Goal: Task Accomplishment & Management: Use online tool/utility

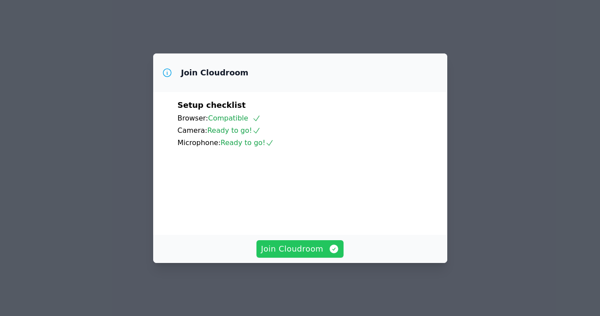
click at [296, 255] on span "Join Cloudroom" at bounding box center [300, 249] width 78 height 12
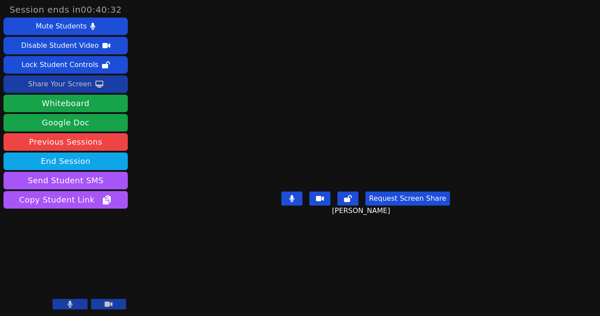
click at [85, 84] on div "Share Your Screen" at bounding box center [60, 84] width 64 height 14
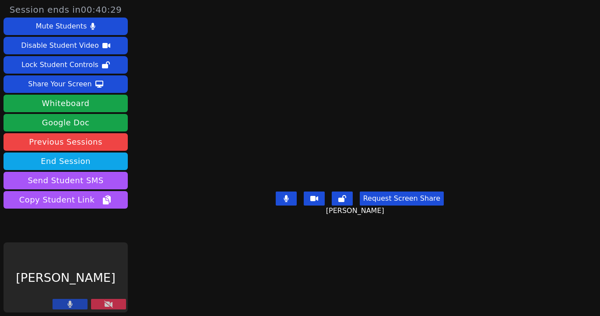
click at [224, 297] on main "Narin Turac Request Screen Share Narin Turac" at bounding box center [360, 158] width 272 height 316
click at [115, 306] on button at bounding box center [108, 304] width 35 height 11
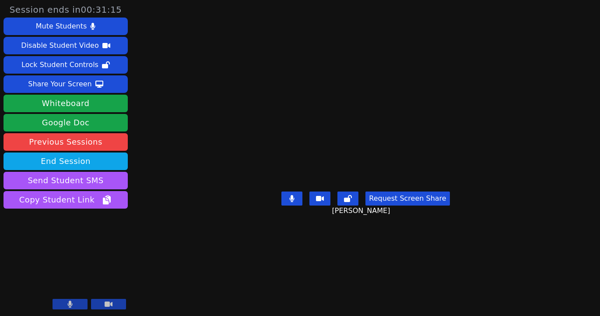
click at [398, 268] on body "Session ends in 00:31:15 Mute Students Disable Student Video Lock Student Contr…" at bounding box center [300, 158] width 600 height 316
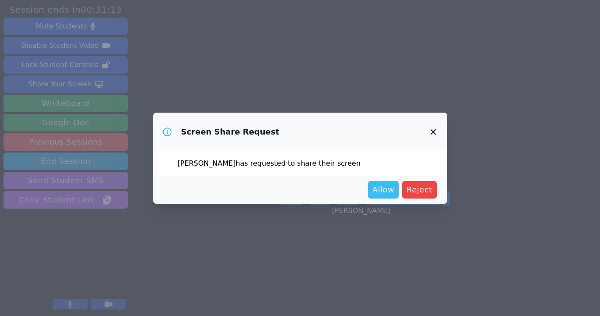
click at [383, 187] on span "Allow" at bounding box center [384, 190] width 22 height 12
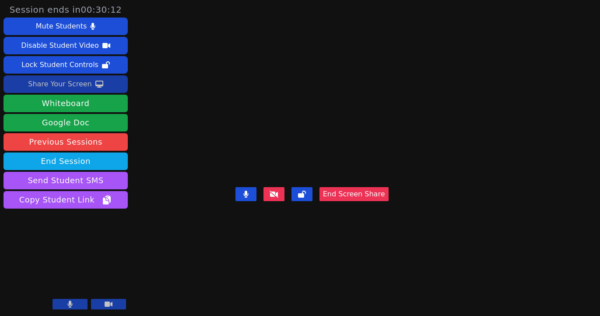
click at [85, 81] on div "Share Your Screen" at bounding box center [60, 84] width 64 height 14
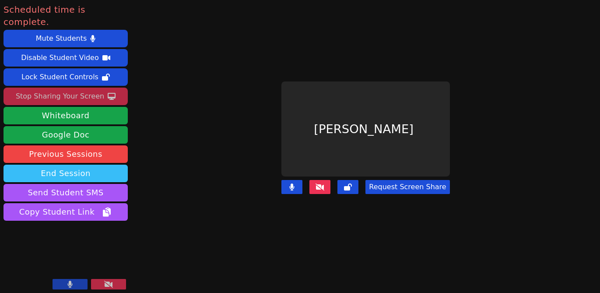
click at [78, 165] on button "End Session" at bounding box center [66, 174] width 124 height 18
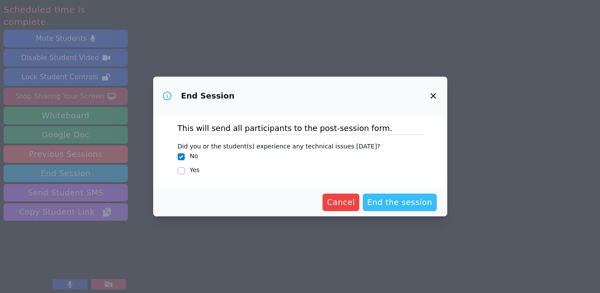
click at [389, 201] on span "End the session" at bounding box center [399, 202] width 65 height 12
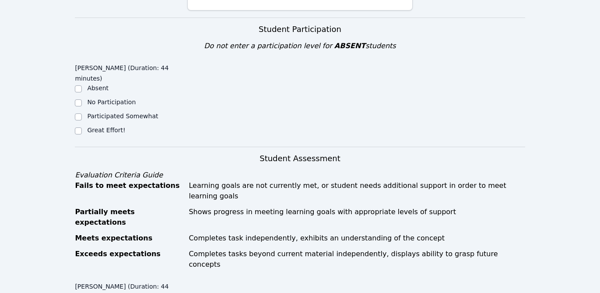
scroll to position [247, 0]
click at [115, 125] on div "Great Effort!" at bounding box center [106, 129] width 38 height 9
click at [113, 126] on label "Great Effort!" at bounding box center [106, 129] width 38 height 7
click at [82, 127] on input "Great Effort!" at bounding box center [78, 130] width 7 height 7
checkbox input "true"
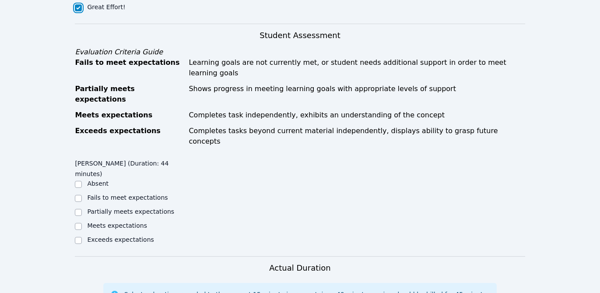
scroll to position [438, 0]
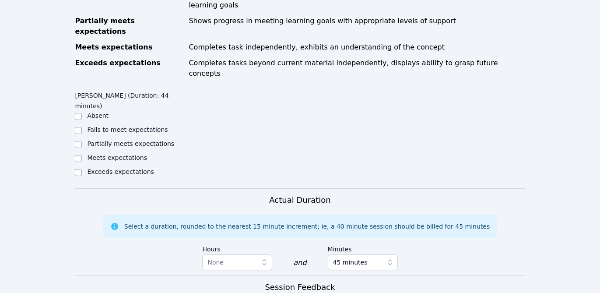
click at [114, 154] on label "Meets expectations" at bounding box center [117, 157] width 60 height 7
click at [82, 155] on input "Meets expectations" at bounding box center [78, 158] width 7 height 7
checkbox input "true"
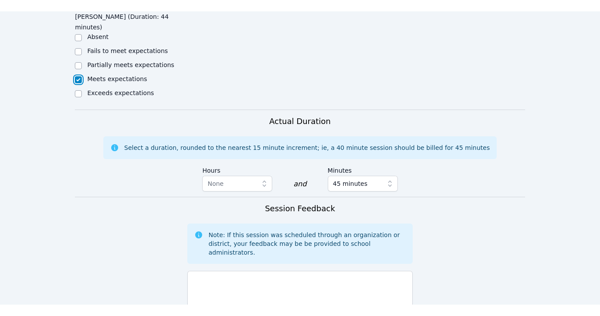
scroll to position [593, 0]
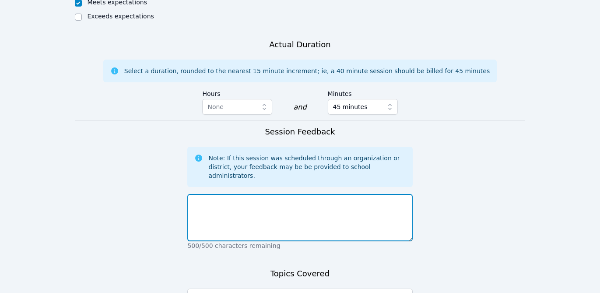
click at [256, 194] on textarea at bounding box center [299, 217] width 225 height 47
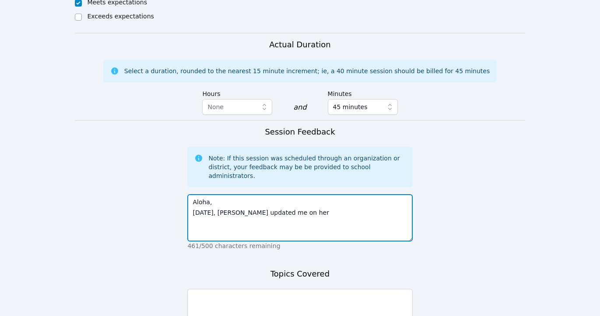
drag, startPoint x: 289, startPoint y: 159, endPoint x: 229, endPoint y: 158, distance: 60.0
click at [229, 194] on textarea "Aloha, Today, Narin updated me on her" at bounding box center [299, 217] width 225 height 47
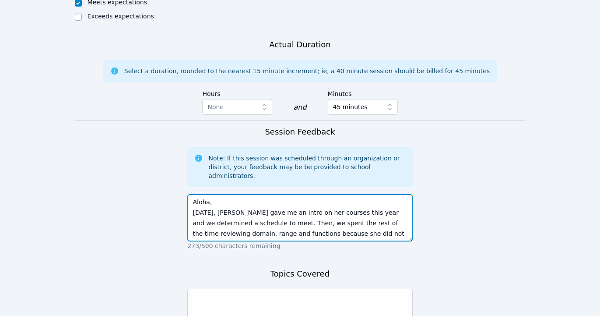
scroll to position [6, 0]
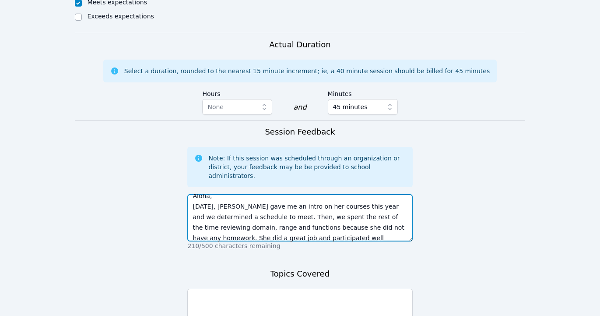
type textarea "Aloha, Today, Narin gave me an intro on her courses this year and we determined…"
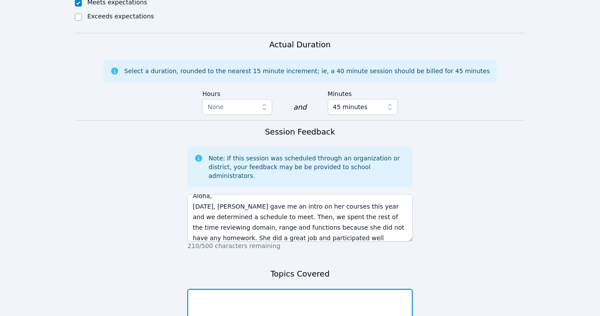
click at [221, 289] on textarea at bounding box center [299, 312] width 225 height 47
type textarea "d"
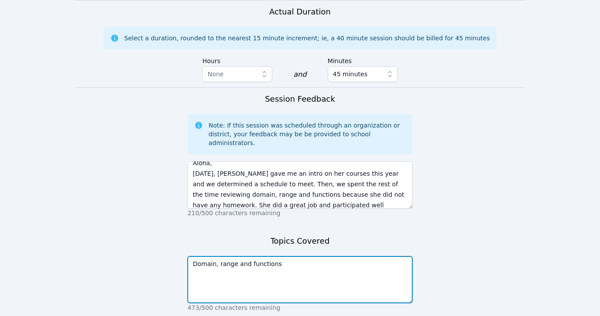
scroll to position [629, 0]
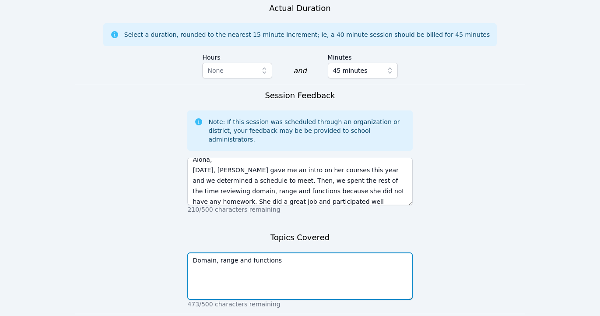
type textarea "Domain, range and functions"
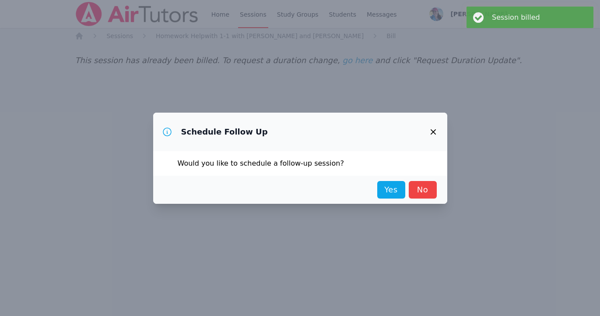
scroll to position [0, 0]
click at [388, 192] on link "Yes" at bounding box center [392, 190] width 28 height 18
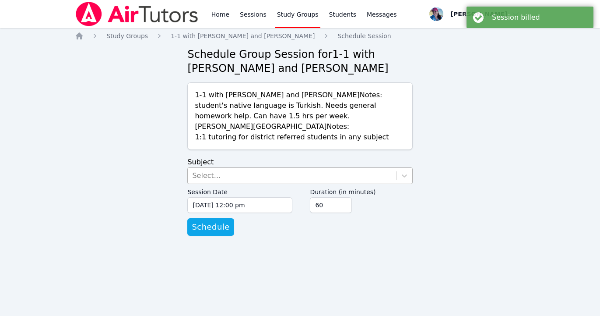
click at [248, 167] on div "Select..." at bounding box center [299, 175] width 225 height 17
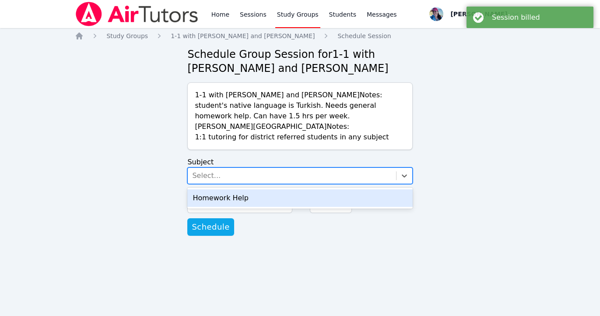
click at [243, 203] on div "Homework Help" at bounding box center [299, 198] width 225 height 18
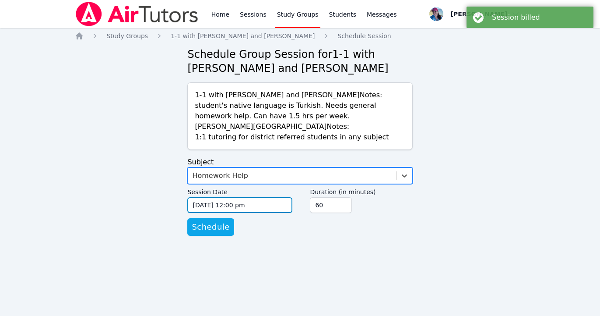
click at [240, 202] on input "09/03/2025 12:00 pm" at bounding box center [239, 205] width 105 height 16
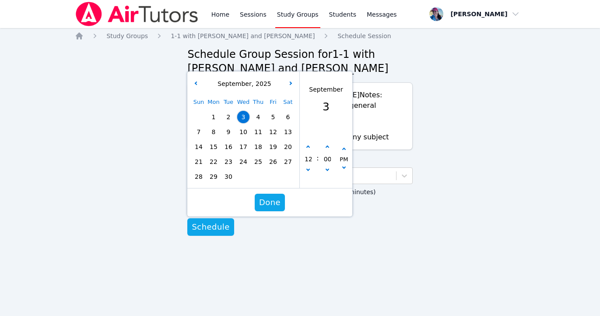
click at [214, 128] on span "8" at bounding box center [214, 132] width 12 height 12
click at [308, 147] on icon "button" at bounding box center [309, 147] width 4 height 4
type input "09/08/2025 01:00 pm"
type input "01"
click at [308, 147] on icon "button" at bounding box center [309, 147] width 4 height 4
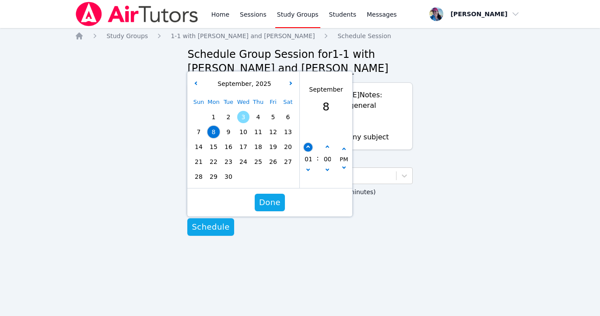
type input "09/08/2025 02:00 pm"
type input "02"
click at [308, 147] on icon "button" at bounding box center [309, 147] width 4 height 4
type input "09/08/2025 03:00 pm"
type input "03"
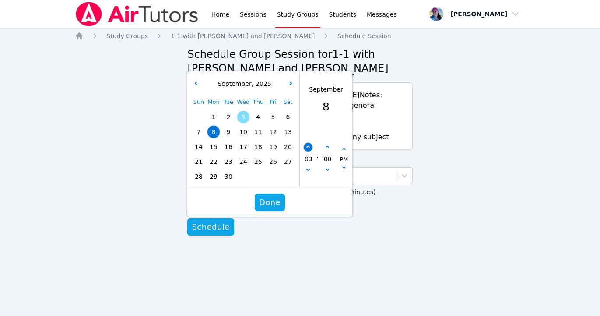
click at [308, 147] on icon "button" at bounding box center [309, 147] width 4 height 4
type input "09/08/2025 04:00 pm"
type input "04"
click at [308, 147] on icon "button" at bounding box center [309, 147] width 4 height 4
type input "09/08/2025 05:00 pm"
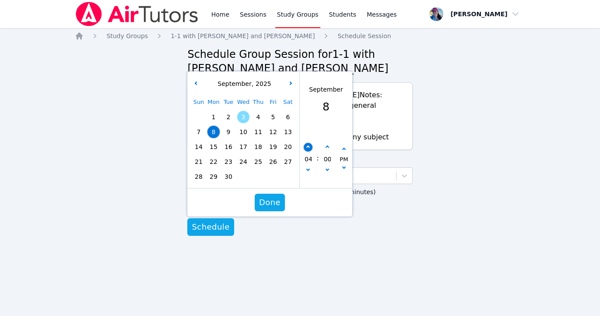
type input "05"
click at [308, 143] on button "button" at bounding box center [308, 147] width 9 height 9
type input "09/08/2025 06:00 pm"
type input "06"
click at [308, 143] on button "button" at bounding box center [308, 147] width 9 height 9
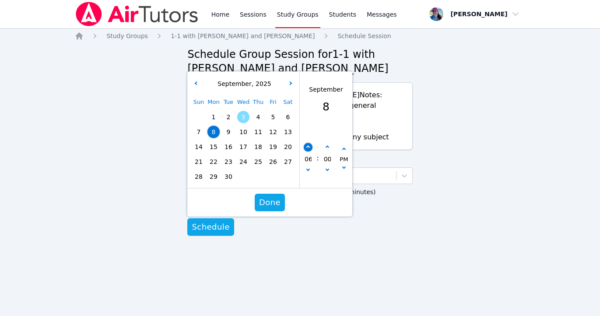
type input "09/08/2025 07:00 pm"
type input "07"
click at [308, 143] on button "button" at bounding box center [308, 147] width 9 height 9
type input "09/08/2025 08:00 pm"
type input "08"
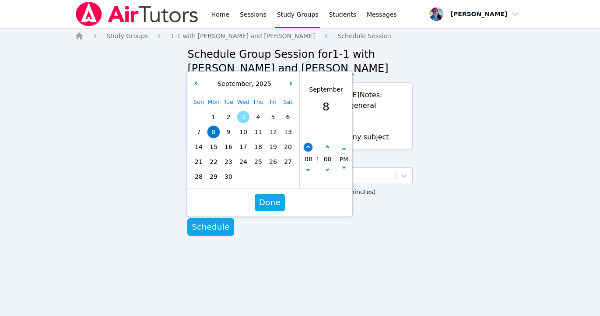
click at [308, 143] on button "button" at bounding box center [308, 147] width 9 height 9
type input "09/08/2025 09:00 pm"
type input "09"
click at [309, 173] on button "button" at bounding box center [308, 170] width 9 height 9
type input "09/08/2025 08:00 pm"
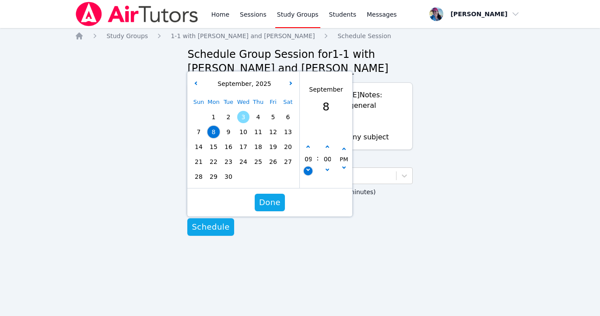
type input "08"
click at [327, 147] on icon "button" at bounding box center [328, 147] width 4 height 4
type input "09/08/2025 08:05 pm"
type input "05"
click at [327, 147] on icon "button" at bounding box center [328, 147] width 4 height 4
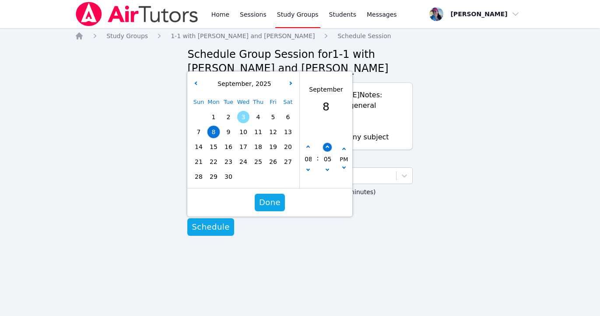
type input "09/08/2025 08:10 pm"
type input "10"
click at [327, 147] on icon "button" at bounding box center [328, 147] width 4 height 4
type input "09/08/2025 08:15 pm"
type input "15"
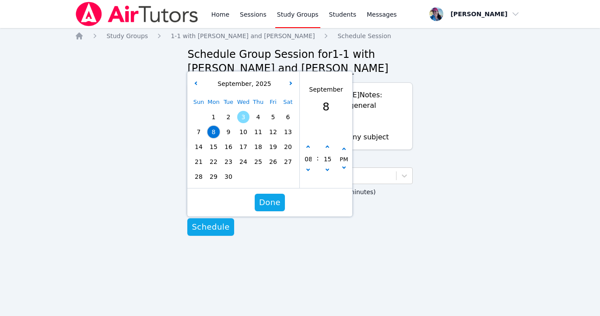
click at [327, 141] on div "08 : 15 PM" at bounding box center [326, 159] width 53 height 57
click at [327, 145] on button "button" at bounding box center [327, 147] width 9 height 9
type input "09/08/2025 08:20 pm"
type input "20"
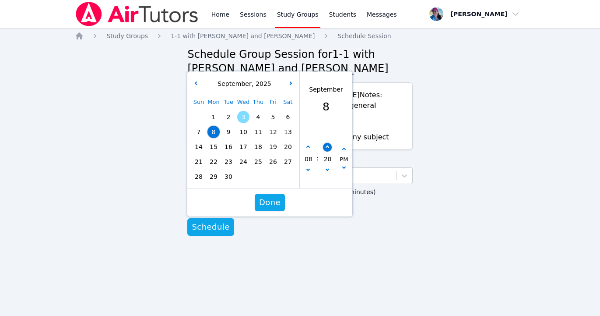
click at [327, 145] on button "button" at bounding box center [327, 147] width 9 height 9
type input "09/08/2025 08:25 pm"
type input "25"
click at [327, 145] on button "button" at bounding box center [327, 147] width 9 height 9
type input "09/08/2025 08:30 pm"
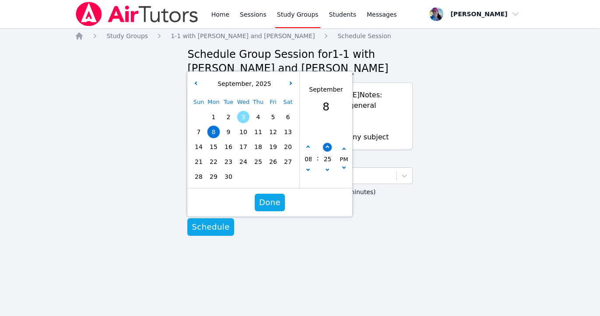
type input "30"
click at [275, 197] on span "Done" at bounding box center [269, 202] width 21 height 12
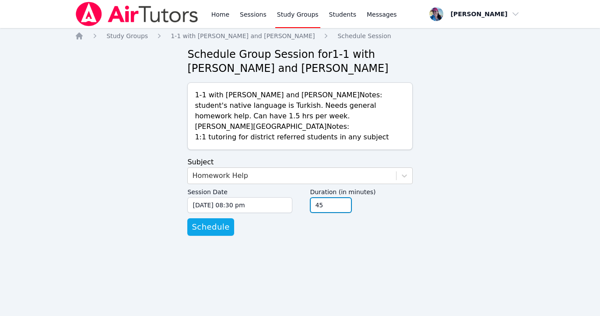
type input "45"
click at [344, 207] on input "45" at bounding box center [331, 205] width 42 height 16
click at [212, 225] on span "Schedule" at bounding box center [211, 227] width 38 height 12
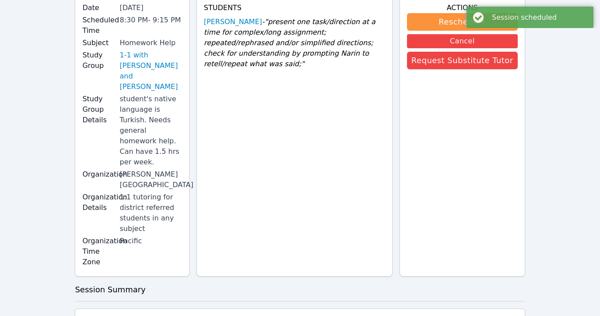
scroll to position [200, 0]
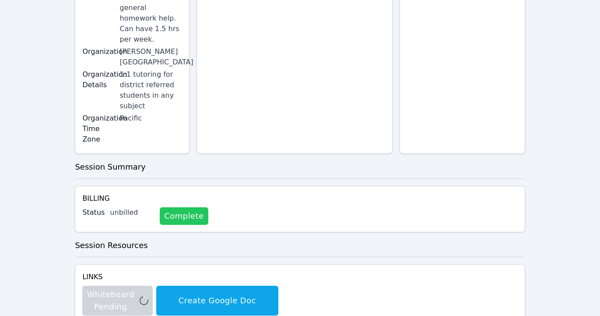
click at [180, 207] on link "Complete" at bounding box center [184, 216] width 48 height 18
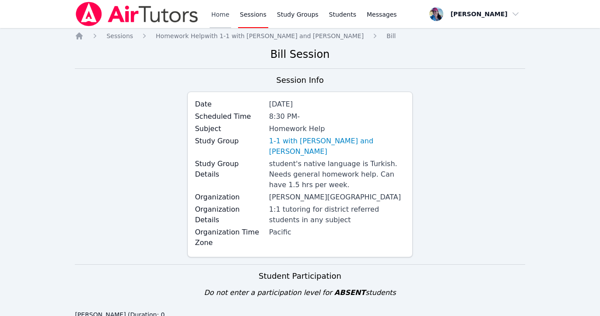
click at [221, 14] on link "Home" at bounding box center [220, 14] width 21 height 28
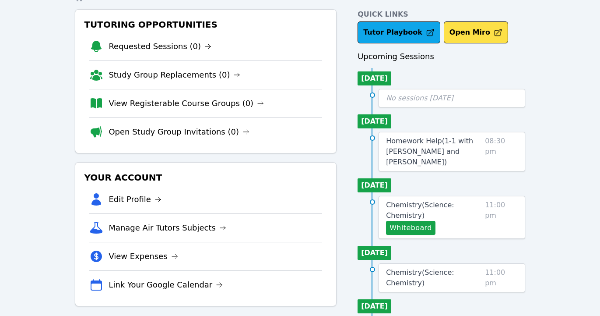
scroll to position [78, 0]
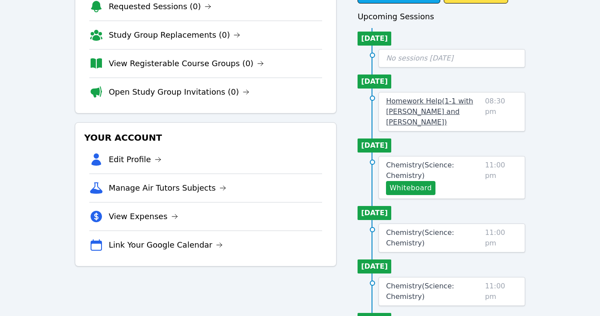
click at [407, 102] on span "Homework Help ( 1-1 with Narin Turac and Megan Nepshinsky )" at bounding box center [429, 111] width 87 height 29
